Goal: Transaction & Acquisition: Purchase product/service

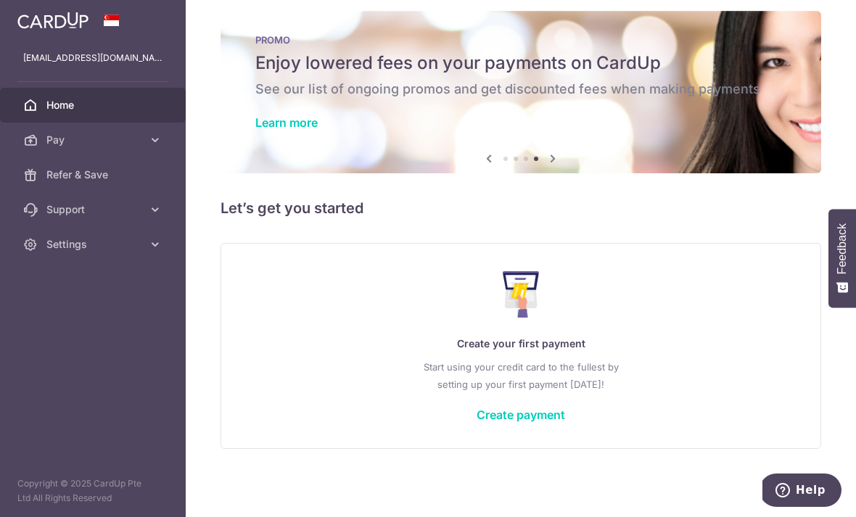
scroll to position [25, 0]
click at [427, 393] on p "Start using your credit card to the fullest by setting up your first payment to…" at bounding box center [520, 375] width 541 height 35
click at [477, 422] on link "Create payment" at bounding box center [521, 415] width 89 height 15
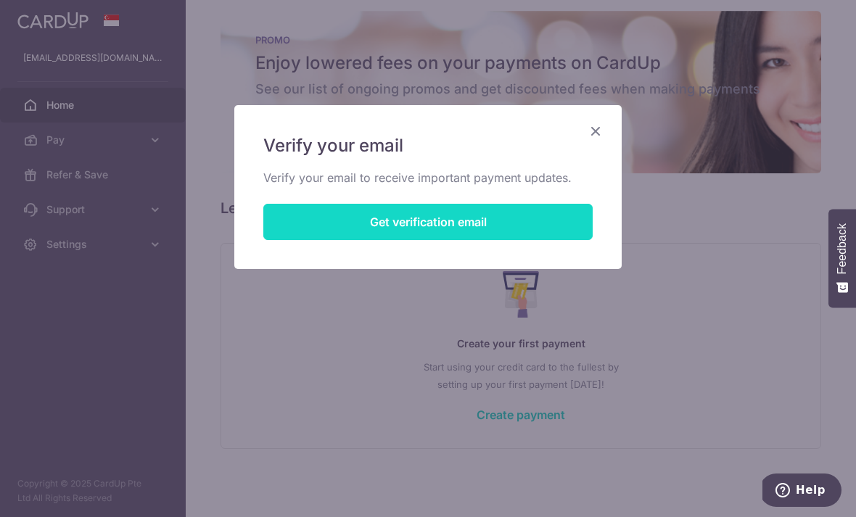
click at [535, 225] on button "Get verification email" at bounding box center [427, 222] width 329 height 36
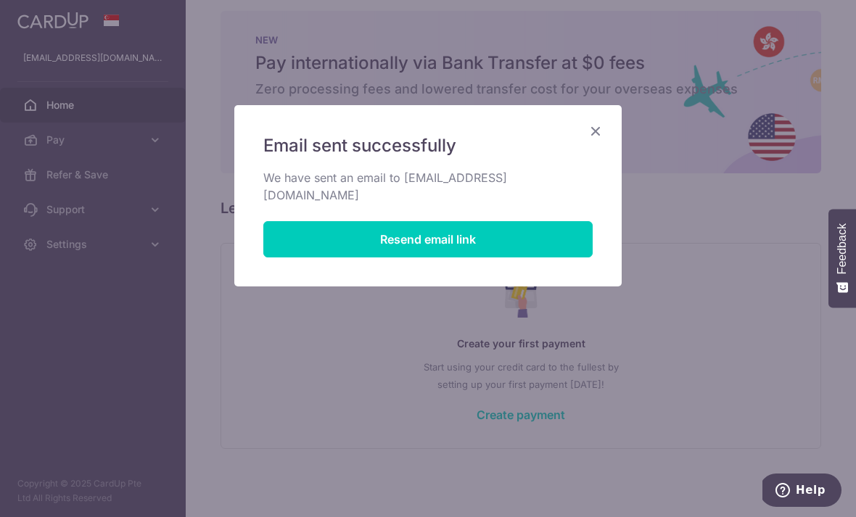
click at [92, 361] on div "Email sent successfully We have sent an email to nochynoch@hotmail.com Resend e…" at bounding box center [428, 258] width 856 height 517
click at [591, 126] on icon "Close" at bounding box center [595, 131] width 17 height 18
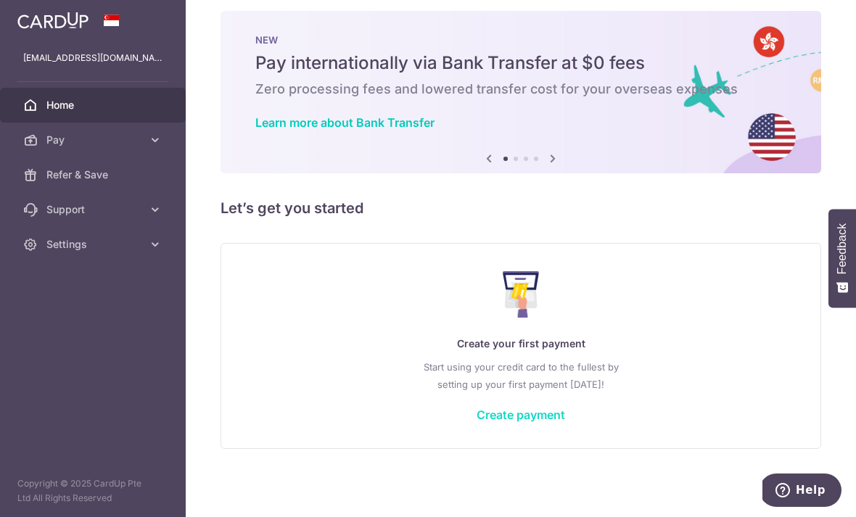
click at [477, 422] on link "Create payment" at bounding box center [521, 415] width 89 height 15
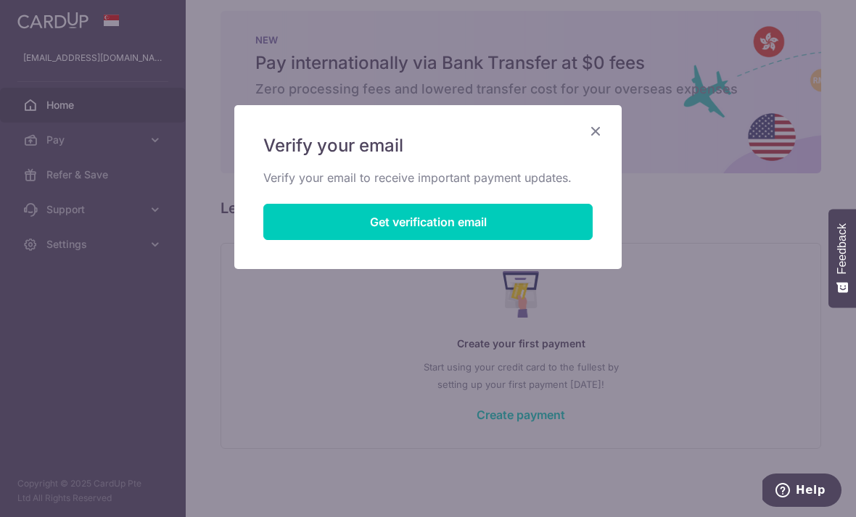
click at [588, 152] on h5 "Verify your email" at bounding box center [427, 145] width 329 height 23
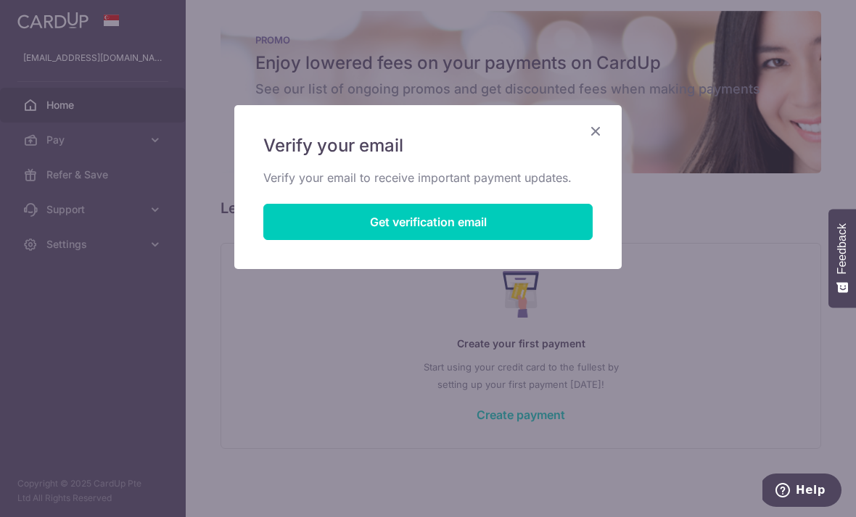
click at [615, 120] on div "Verify your email Verify your email to receive important payment updates. Get v…" at bounding box center [427, 187] width 387 height 164
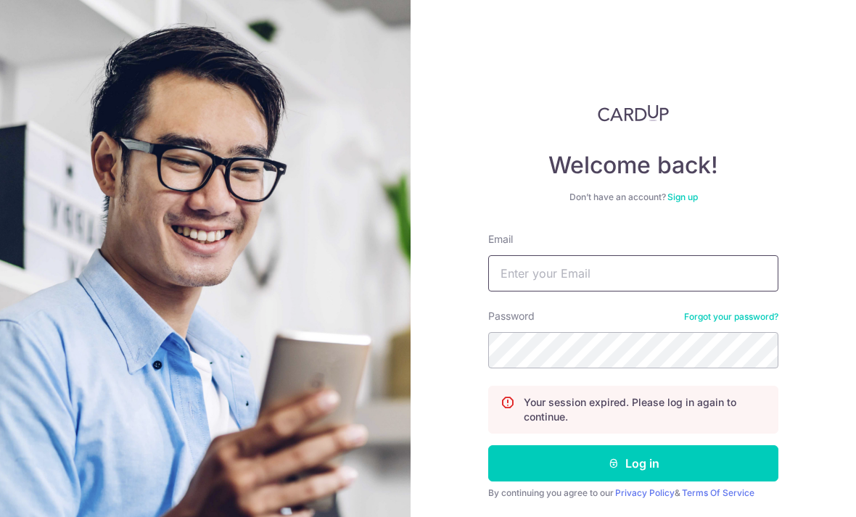
click at [664, 263] on input "Email" at bounding box center [633, 273] width 290 height 36
type input "Nochynoch@hotmail.com"
click at [633, 464] on button "Log in" at bounding box center [633, 463] width 290 height 36
click at [601, 263] on input "Email" at bounding box center [633, 273] width 290 height 36
type input "Nochynoch@hotmail.com"
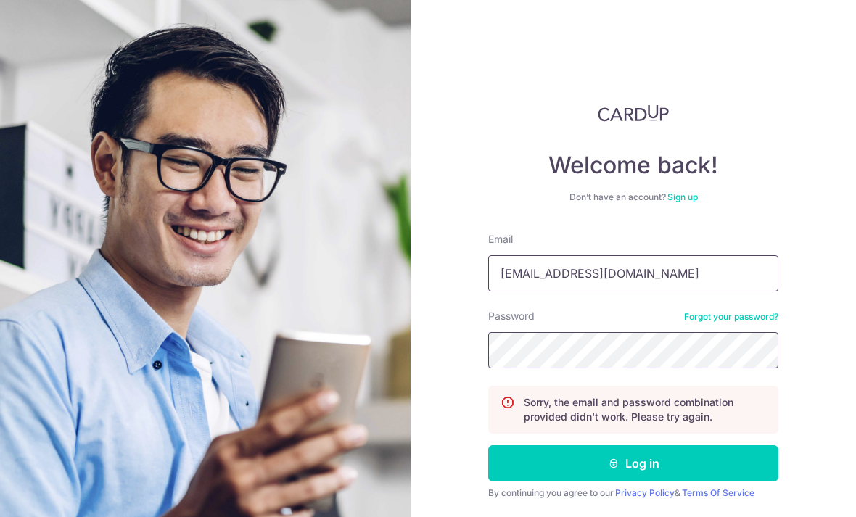
click at [633, 464] on button "Log in" at bounding box center [633, 463] width 290 height 36
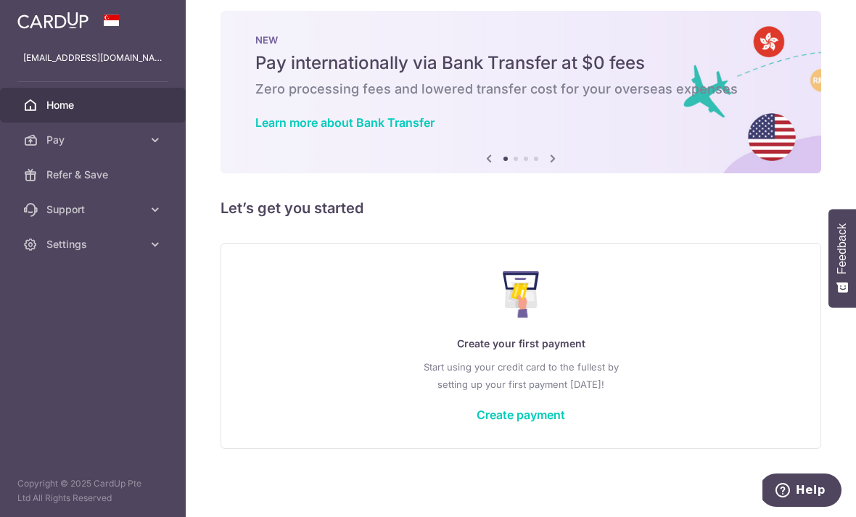
scroll to position [25, 0]
click at [477, 422] on link "Create payment" at bounding box center [521, 415] width 89 height 15
